Goal: Transaction & Acquisition: Purchase product/service

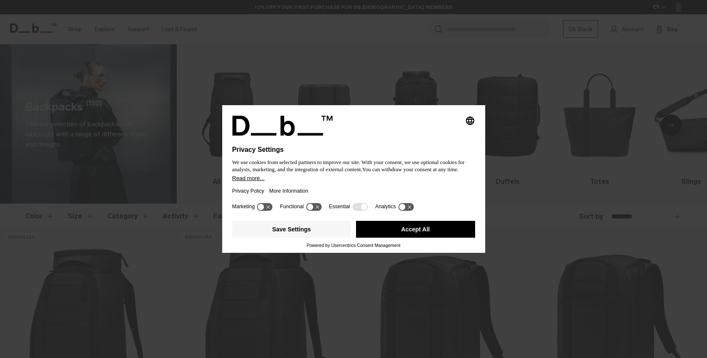
click at [442, 233] on button "Accept All" at bounding box center [415, 229] width 119 height 17
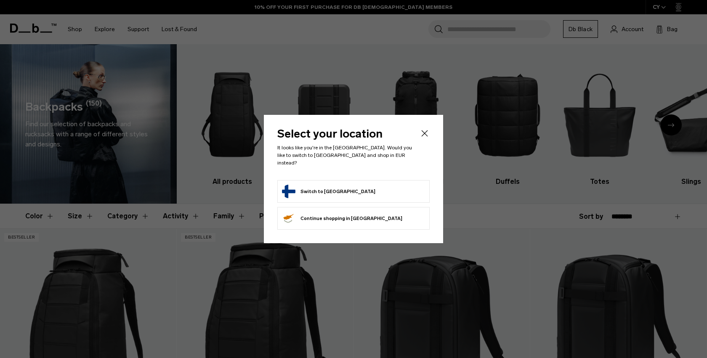
click at [344, 187] on form "Switch to [GEOGRAPHIC_DATA]" at bounding box center [353, 191] width 143 height 13
click at [424, 134] on icon "Close" at bounding box center [424, 133] width 10 height 10
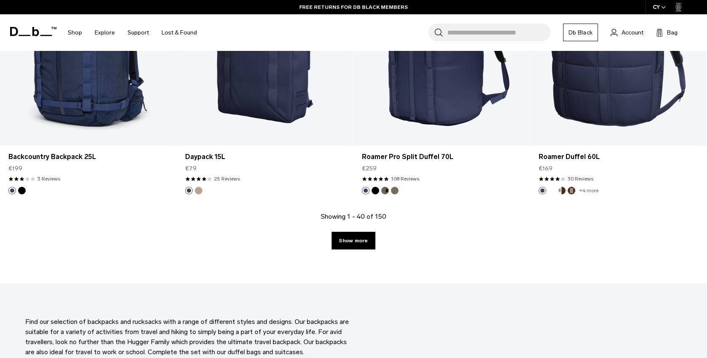
scroll to position [2630, 0]
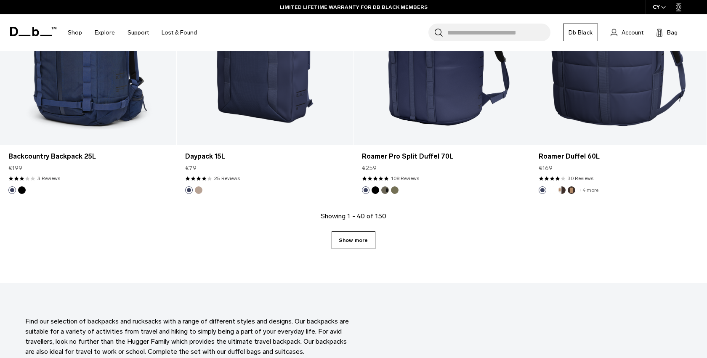
click at [368, 242] on link "Show more" at bounding box center [352, 240] width 43 height 18
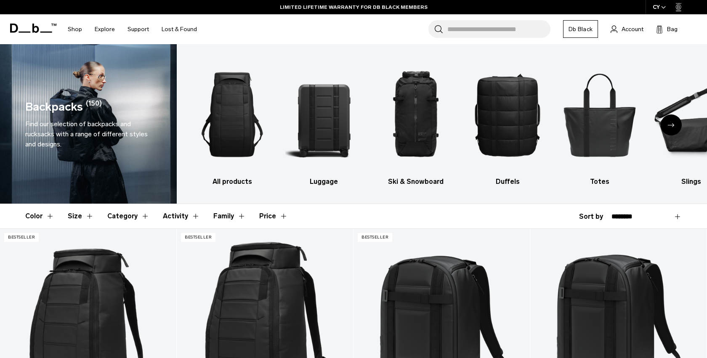
click at [142, 214] on button "Category" at bounding box center [128, 216] width 42 height 24
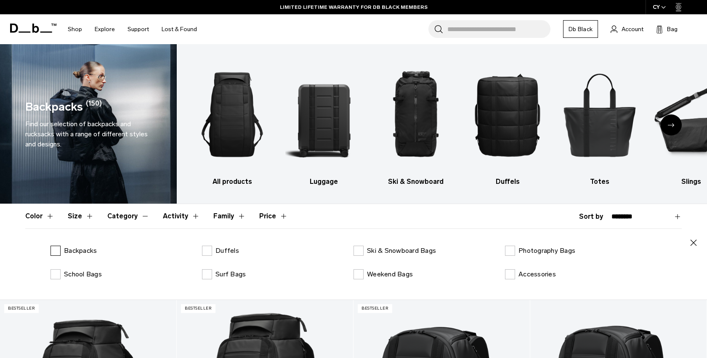
click at [59, 248] on label "Backpacks" at bounding box center [73, 251] width 46 height 10
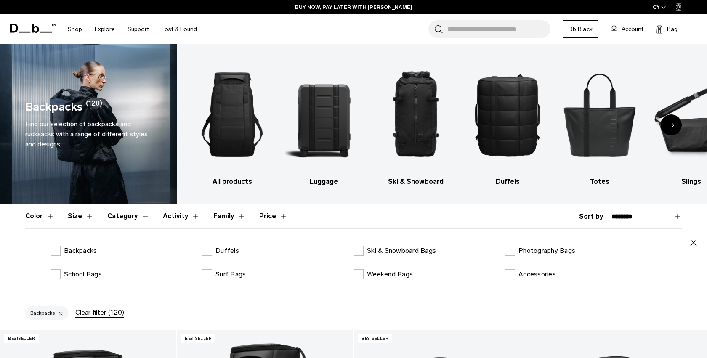
click at [87, 214] on button "Size" at bounding box center [81, 216] width 26 height 24
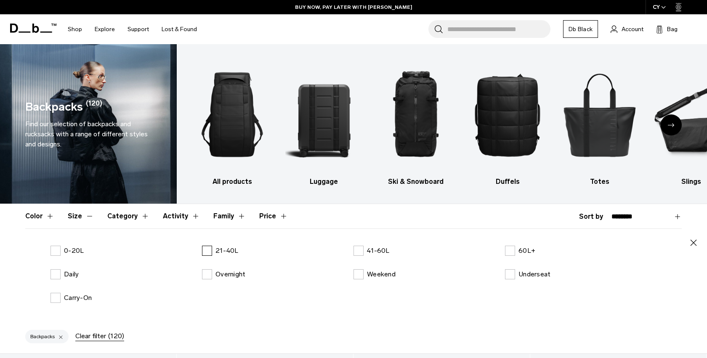
click at [206, 250] on label "21-40L" at bounding box center [220, 251] width 37 height 10
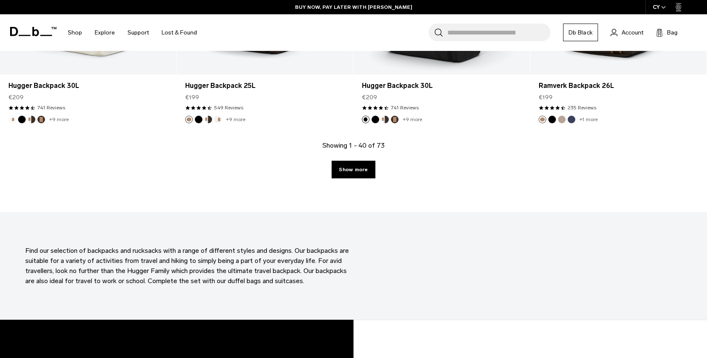
scroll to position [2832, 0]
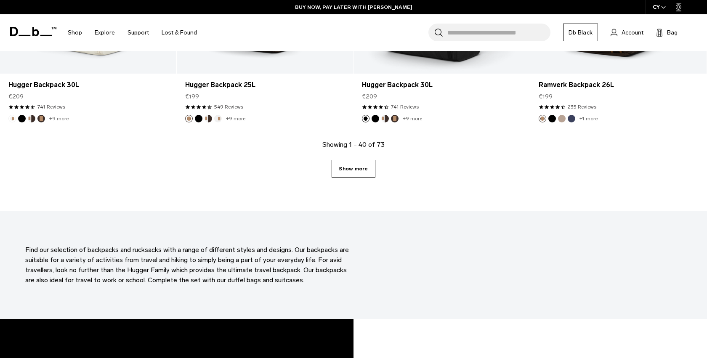
click at [358, 170] on link "Show more" at bounding box center [352, 169] width 43 height 18
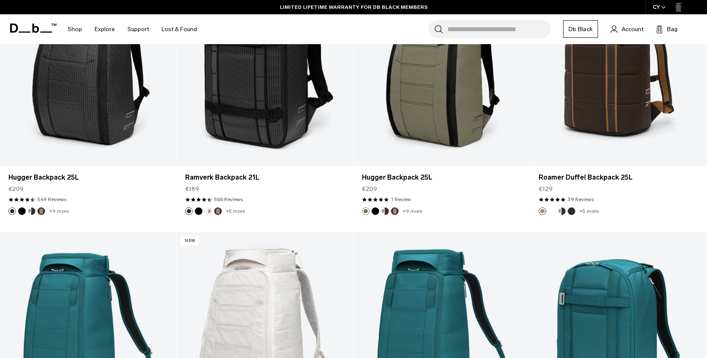
scroll to position [3166, 0]
